Goal: Transaction & Acquisition: Purchase product/service

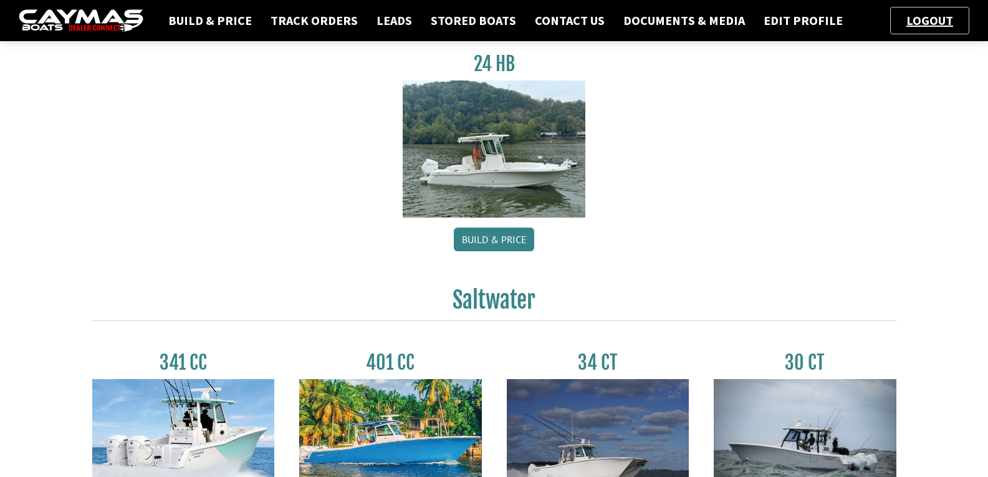
scroll to position [115, 0]
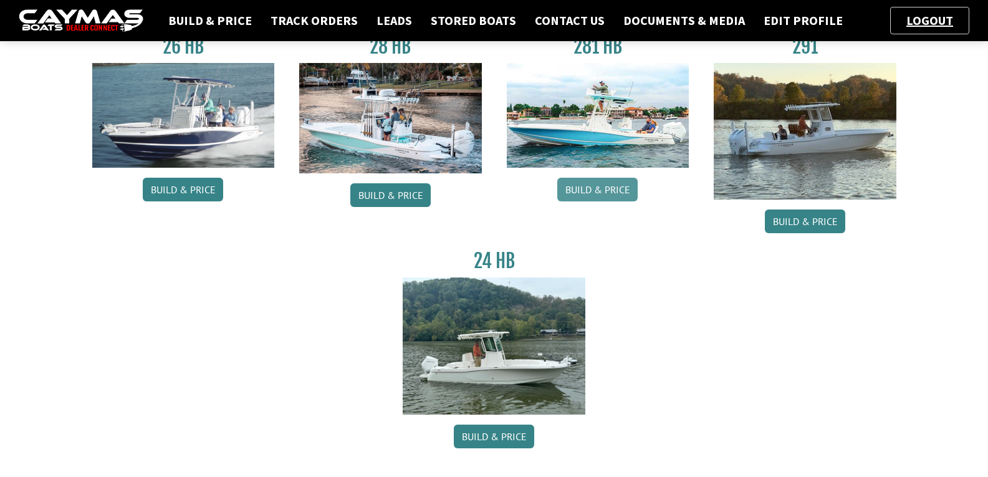
click at [613, 190] on link "Build & Price" at bounding box center [597, 190] width 80 height 24
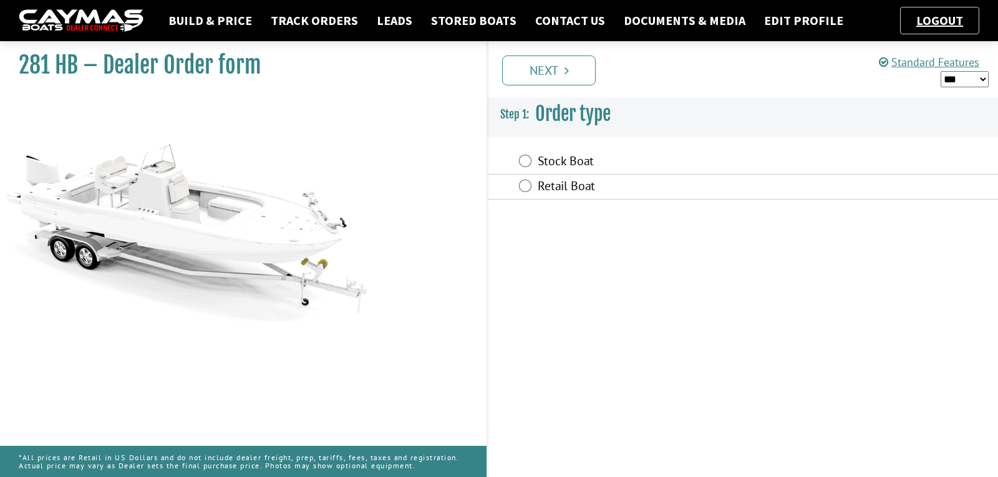
click at [531, 189] on div "Retail Boat" at bounding box center [743, 187] width 510 height 25
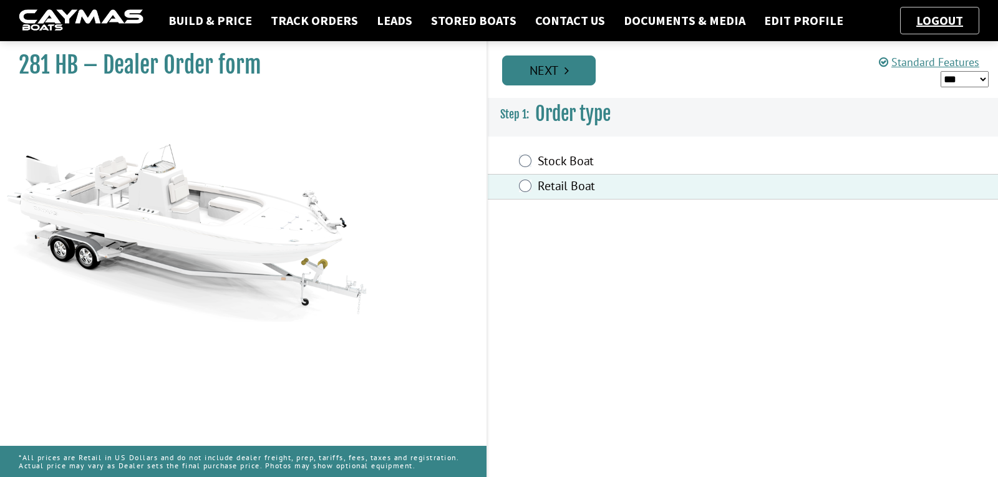
click at [557, 82] on link "Next" at bounding box center [549, 70] width 94 height 30
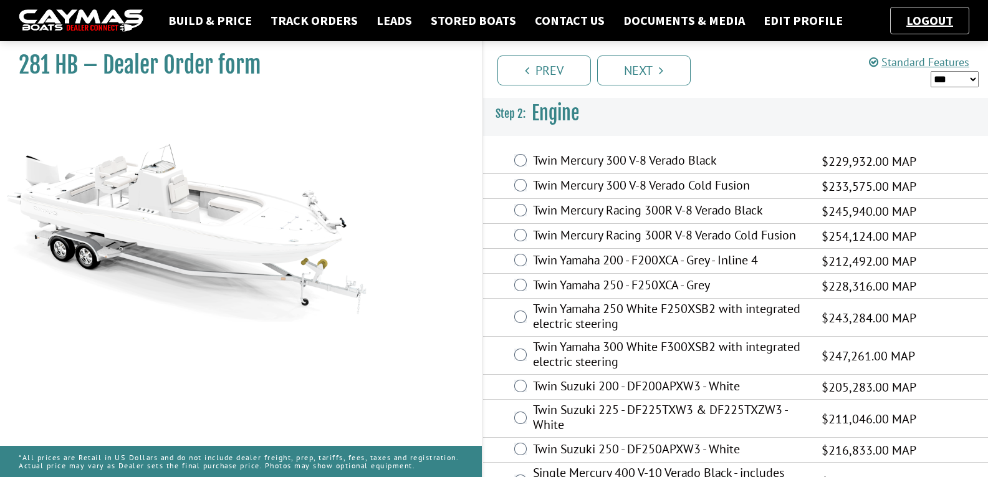
click at [561, 216] on label "Twin Mercury Racing 300R V-8 Verado Black" at bounding box center [669, 212] width 273 height 18
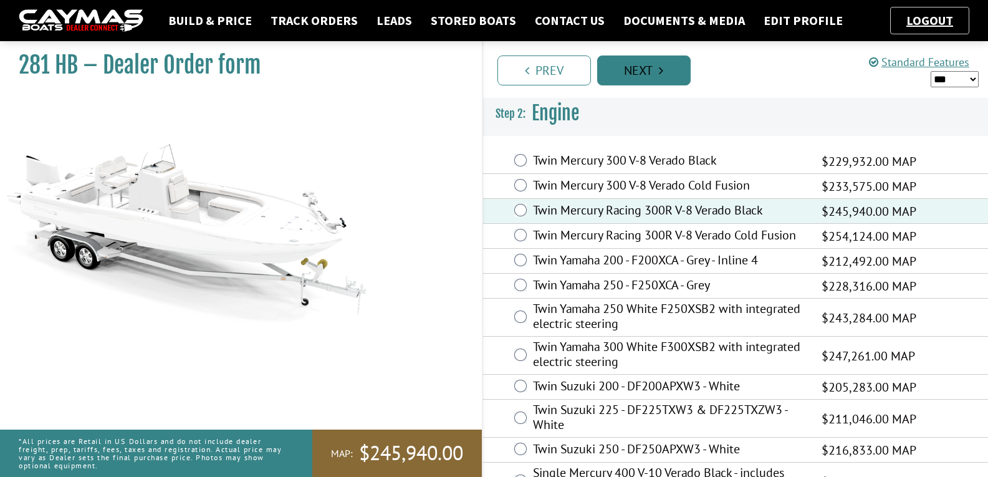
click at [612, 67] on link "Next" at bounding box center [644, 70] width 94 height 30
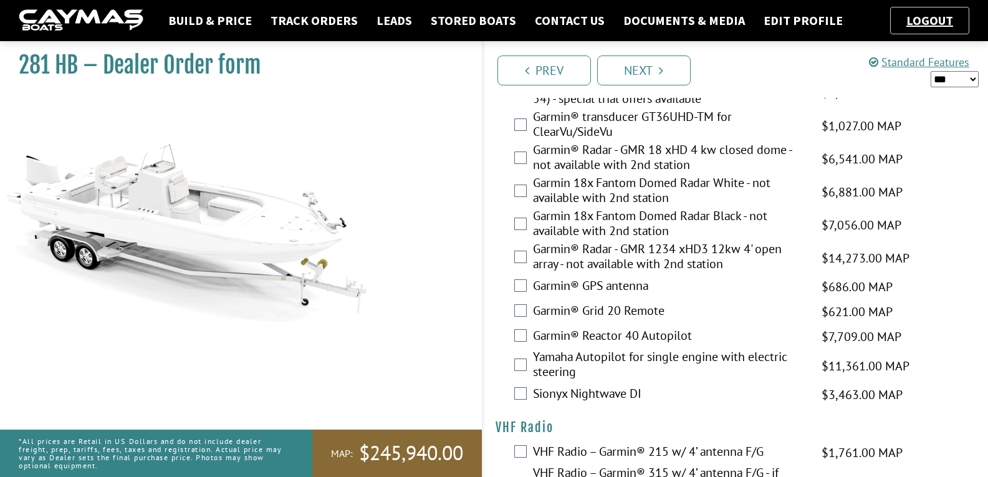
scroll to position [3731, 0]
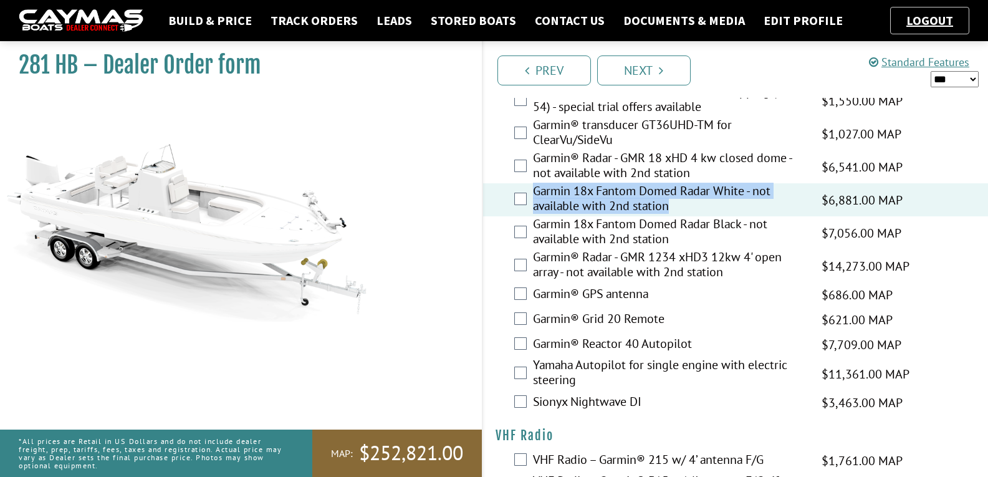
drag, startPoint x: 674, startPoint y: 246, endPoint x: 534, endPoint y: 231, distance: 140.5
click at [534, 216] on label "Garmin 18x Fantom Domed Radar White - not available with 2nd station" at bounding box center [669, 199] width 273 height 33
copy label "Garmin 18x Fantom Domed Radar White - not available with 2nd station"
